Goal: Contribute content: Add original content to the website for others to see

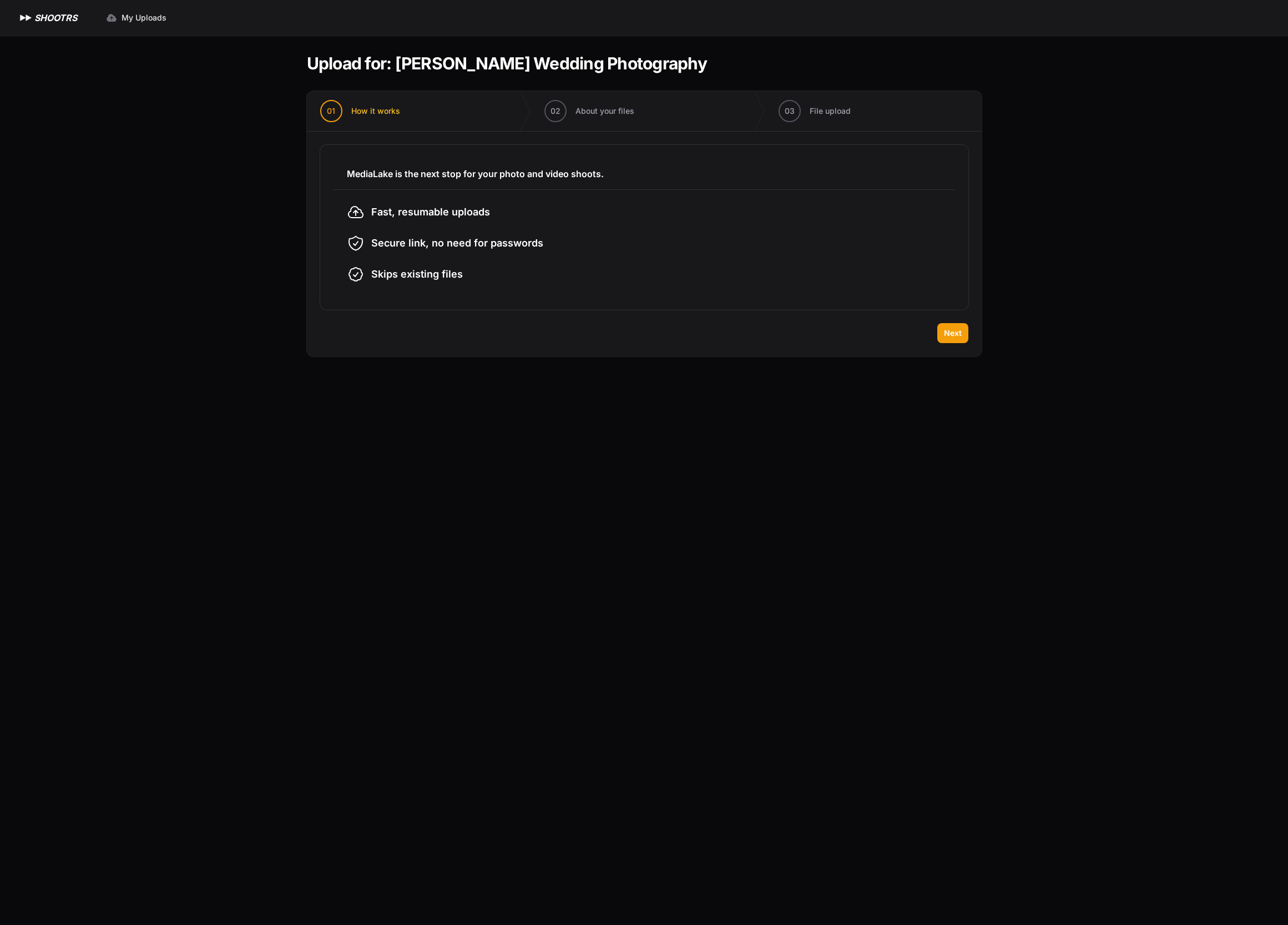
click at [957, 344] on div "Back Next" at bounding box center [644, 339] width 675 height 34
click at [952, 333] on span "Next" at bounding box center [953, 333] width 18 height 11
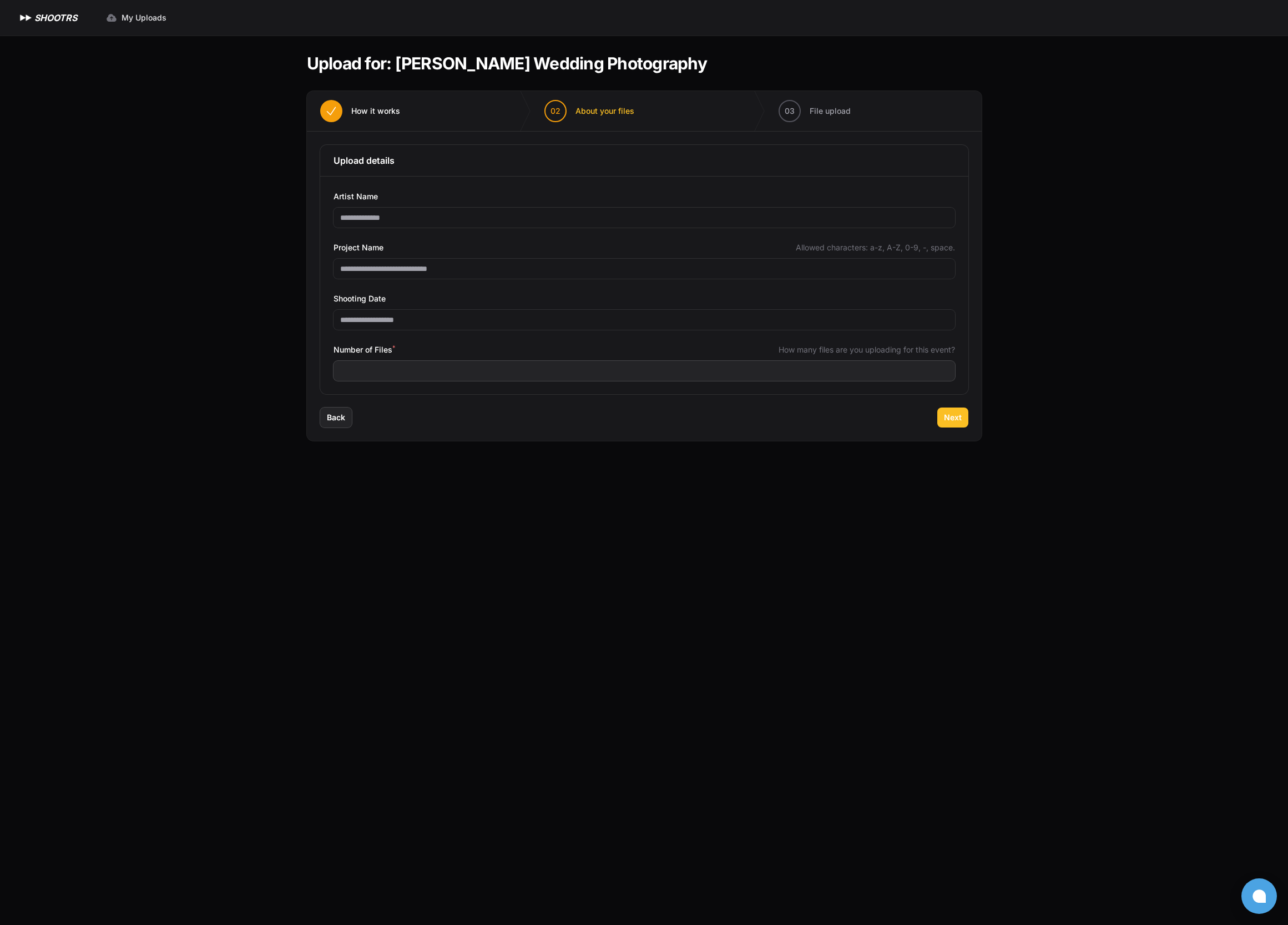
click at [961, 416] on span "Next" at bounding box center [953, 417] width 18 height 11
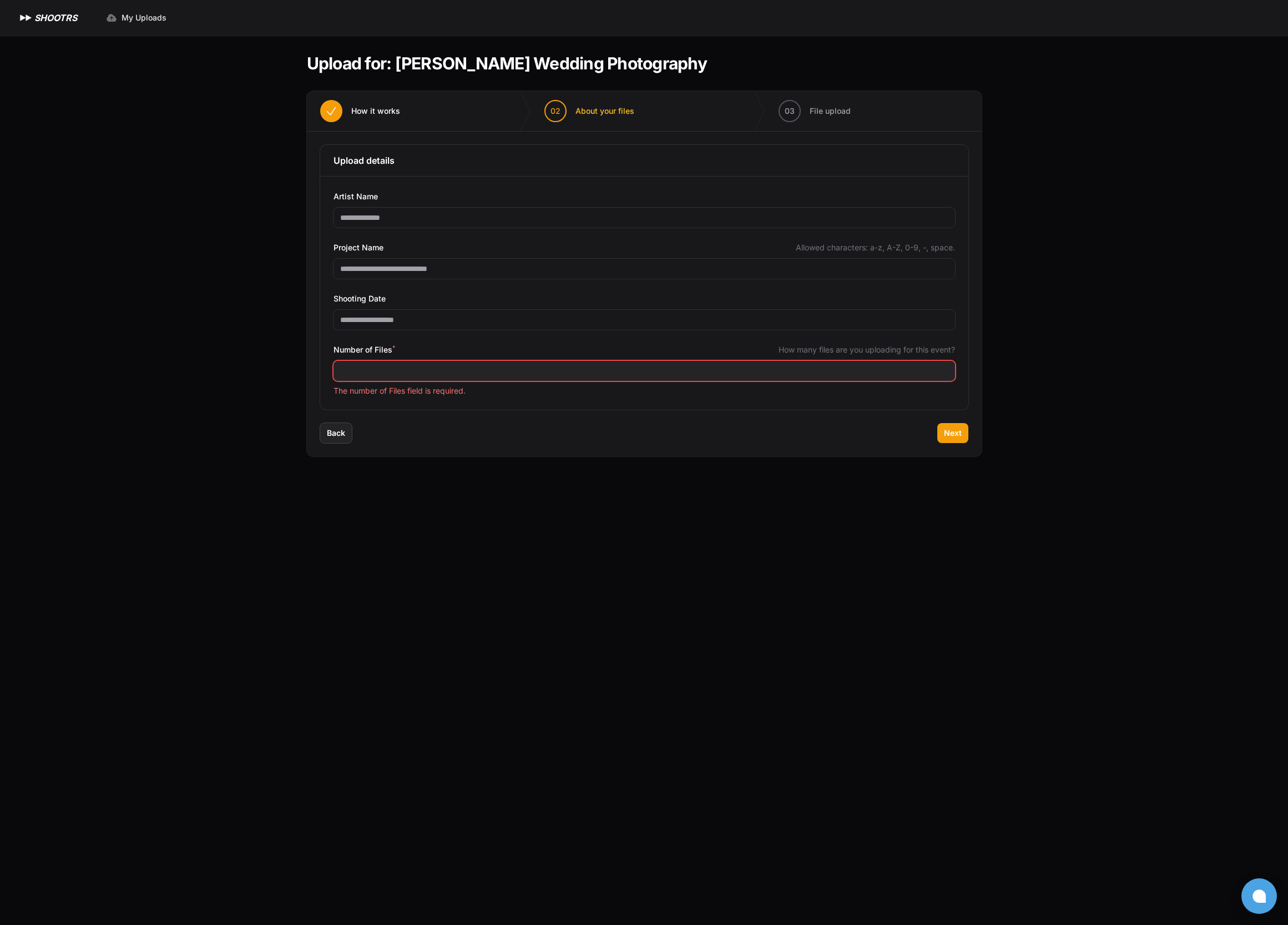
click at [754, 364] on input "Number of Files *" at bounding box center [644, 371] width 621 height 20
type input "****"
click at [961, 437] on span "Next" at bounding box center [953, 433] width 18 height 11
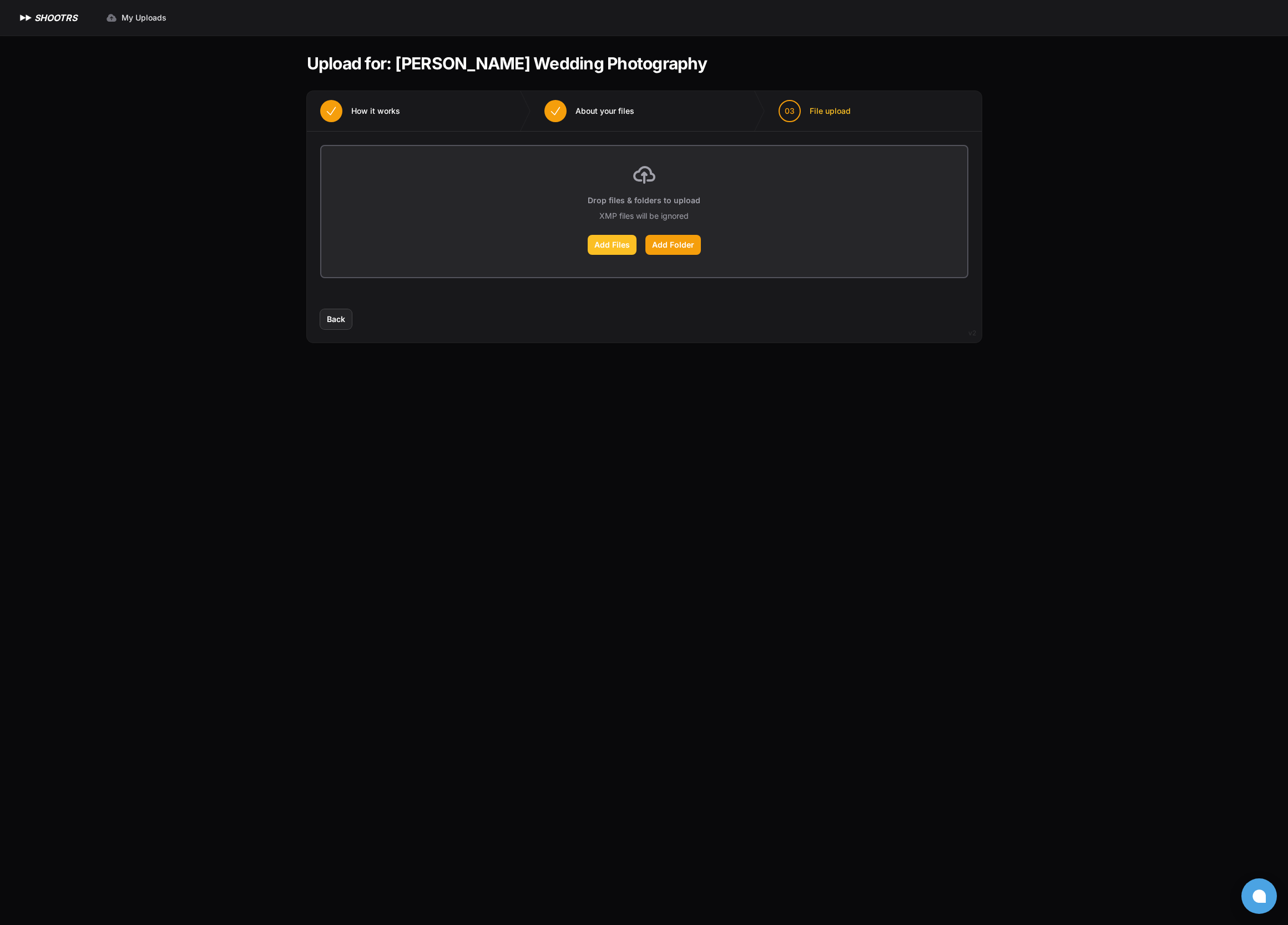
click at [614, 246] on label "Add Files" at bounding box center [612, 245] width 49 height 20
click at [0, 0] on input "Add Files" at bounding box center [0, 0] width 0 height 0
